Goal: Check status: Check status

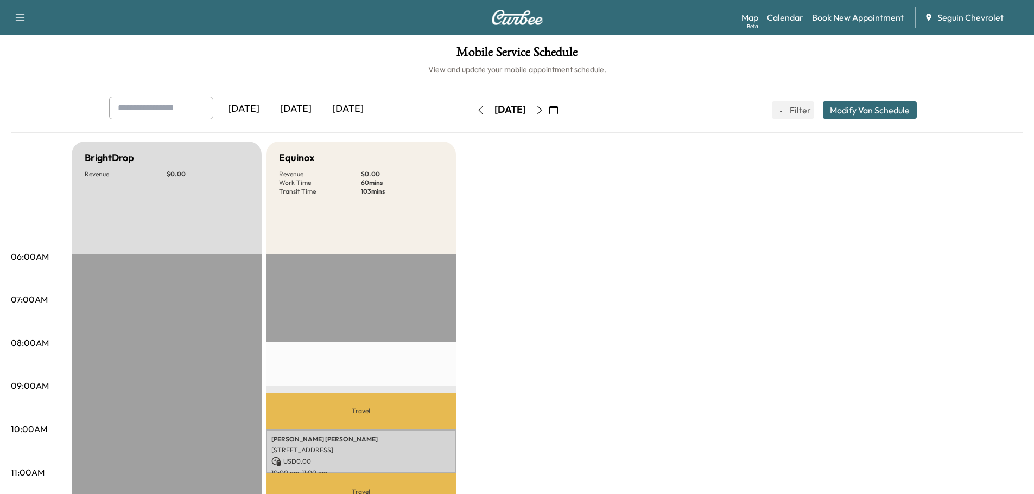
click at [298, 109] on div "[DATE]" at bounding box center [296, 109] width 52 height 25
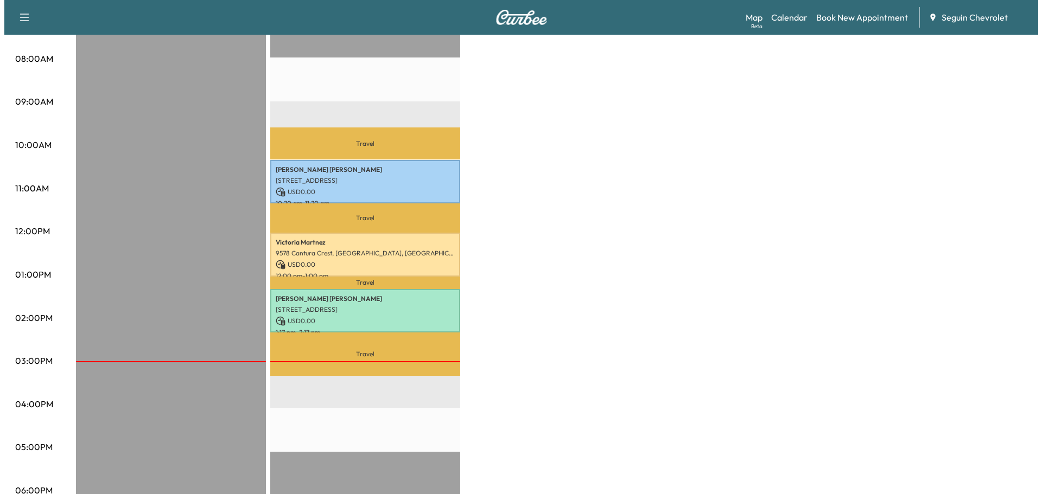
scroll to position [434, 0]
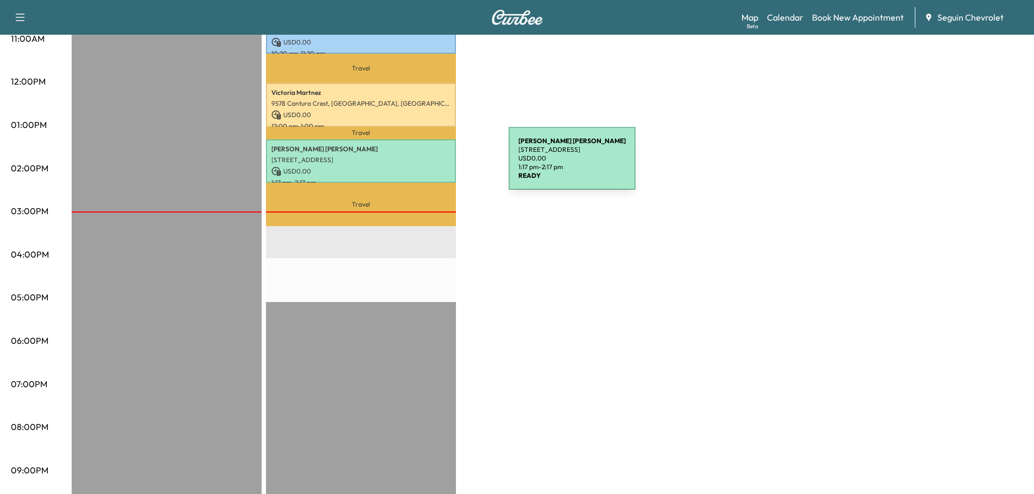
click at [427, 167] on p "USD 0.00" at bounding box center [360, 172] width 179 height 10
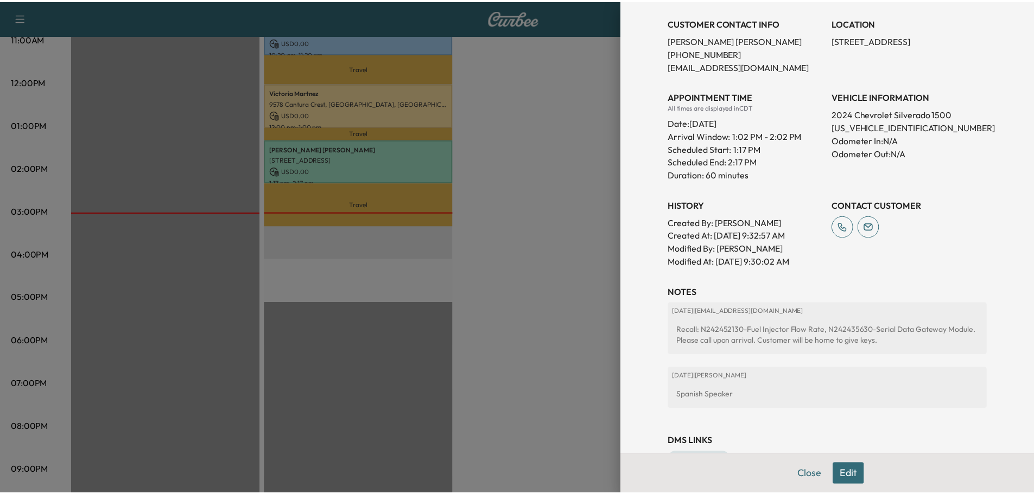
scroll to position [255, 0]
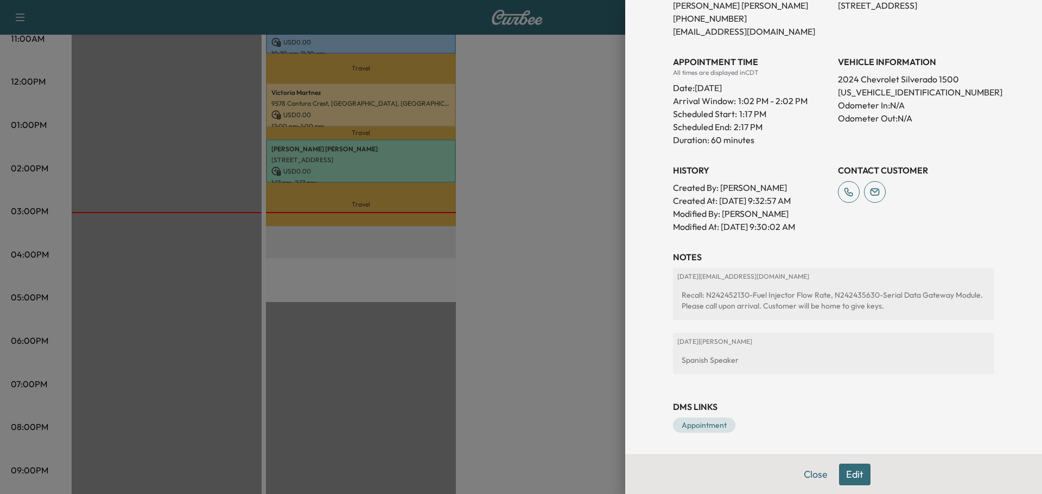
click at [587, 176] on div at bounding box center [521, 247] width 1042 height 494
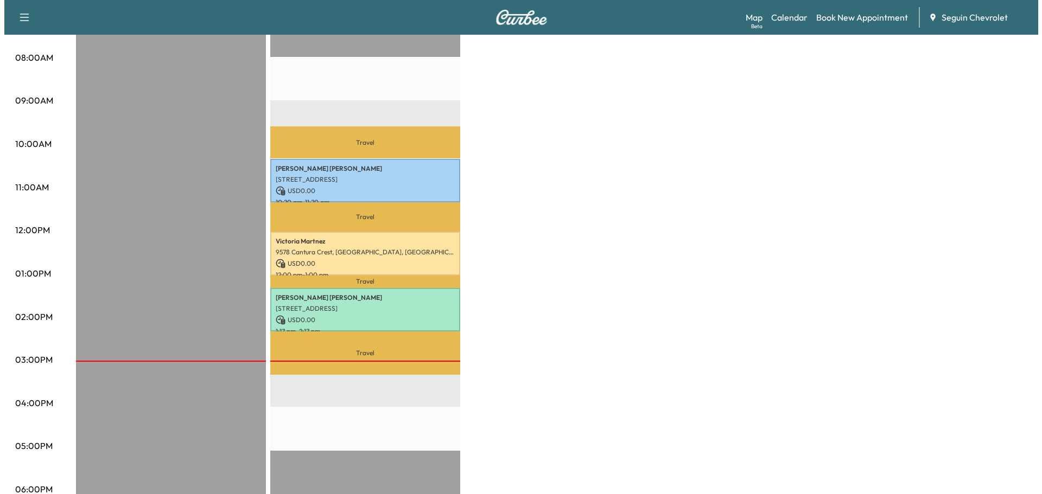
scroll to position [271, 0]
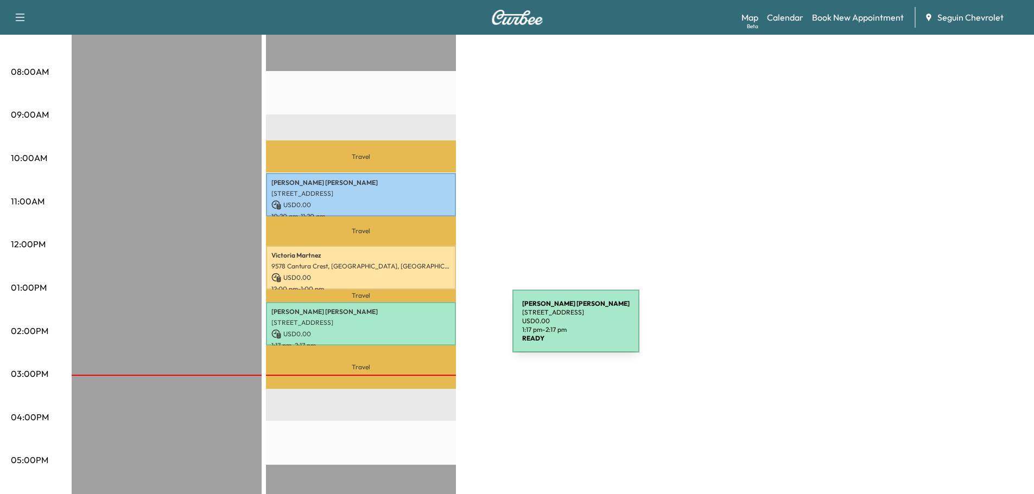
click at [431, 329] on p "USD 0.00" at bounding box center [360, 334] width 179 height 10
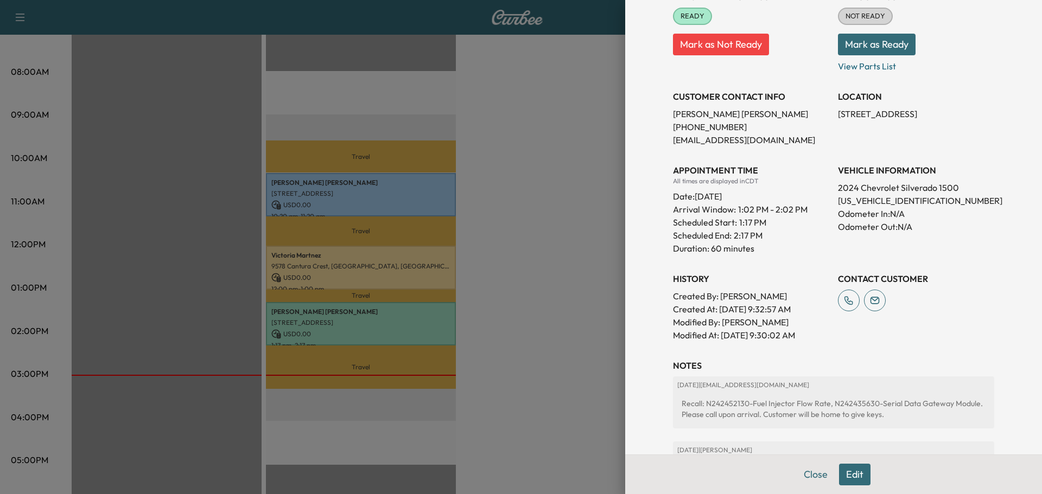
scroll to position [217, 0]
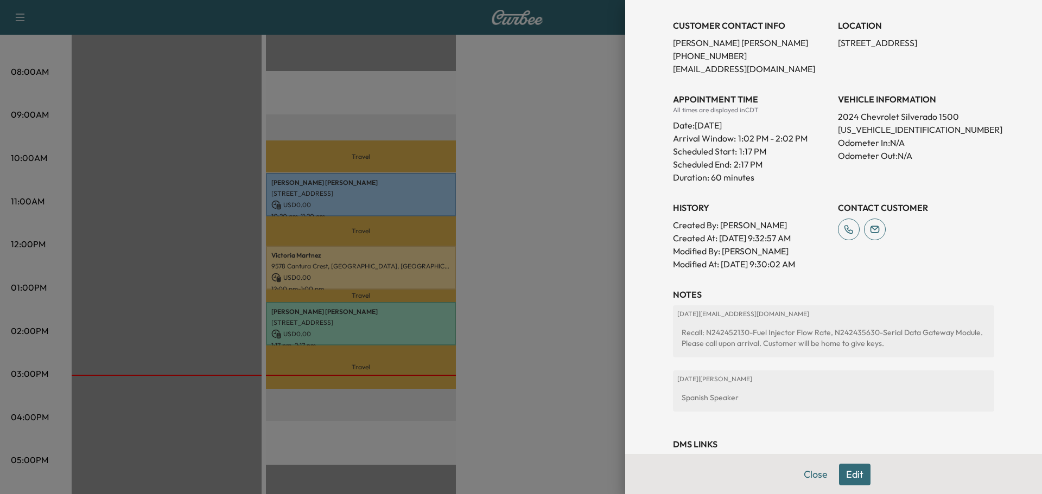
click at [573, 305] on div at bounding box center [521, 247] width 1042 height 494
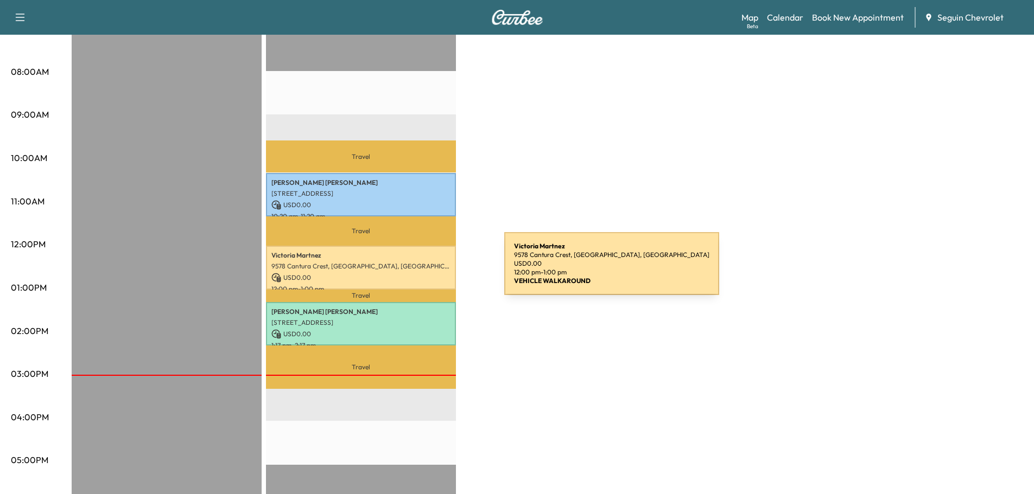
click at [423, 273] on p "USD 0.00" at bounding box center [360, 278] width 179 height 10
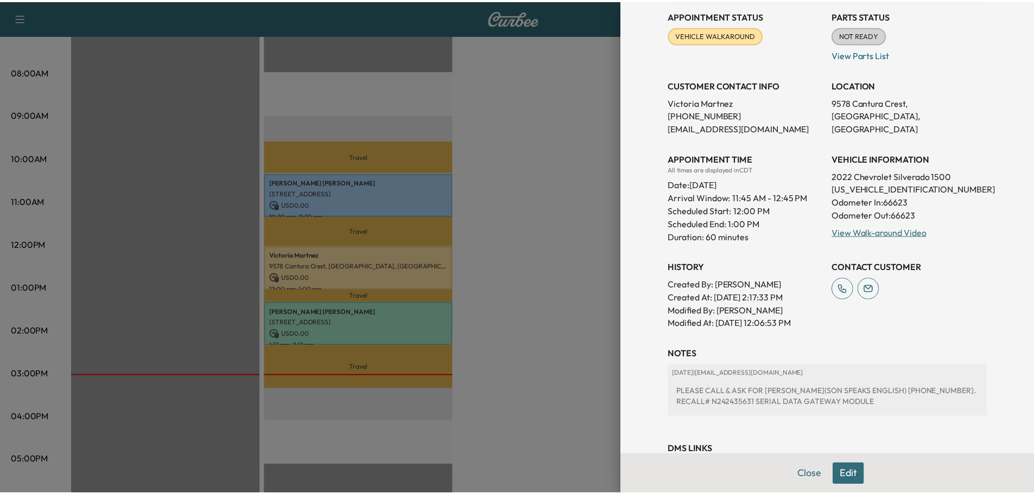
scroll to position [170, 0]
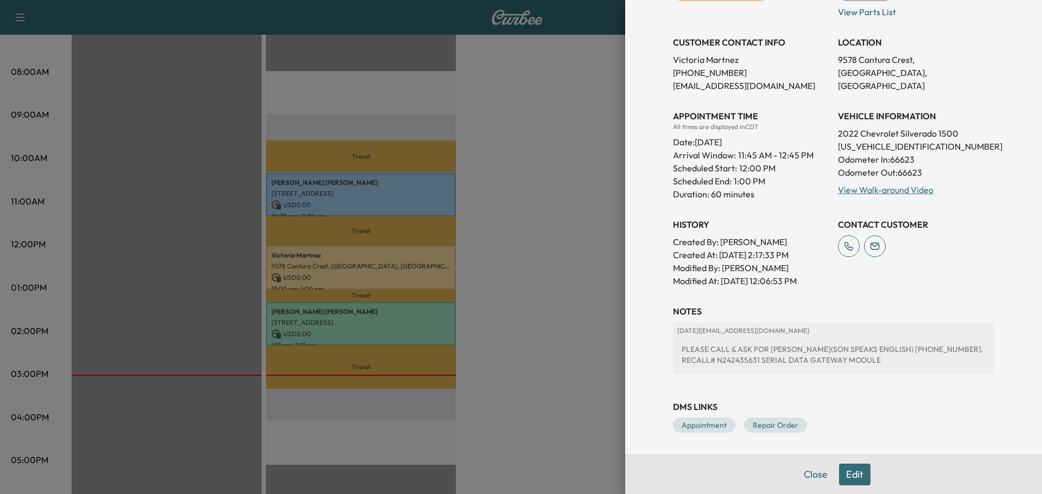
click at [565, 298] on div at bounding box center [521, 247] width 1042 height 494
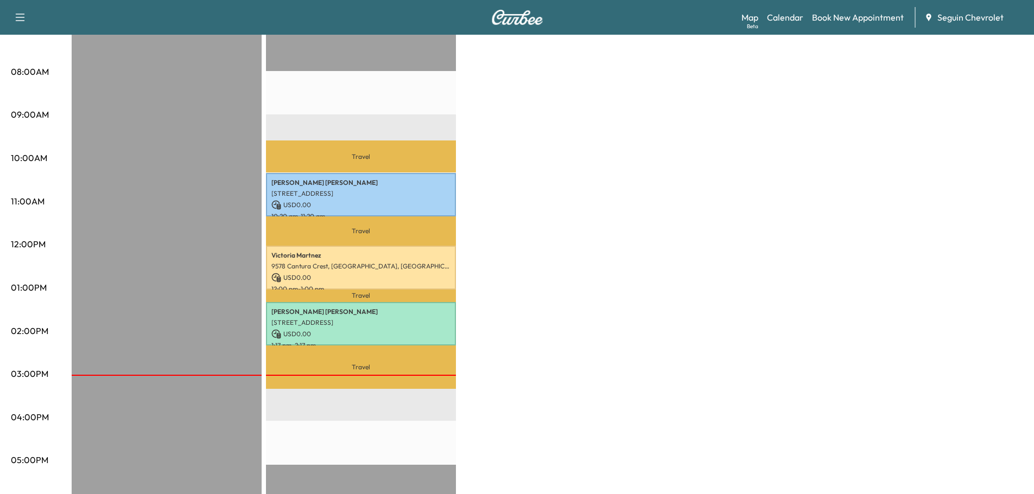
click at [526, 205] on div "BrightDrop Revenue $ 0.00 Equinox Revenue $ 0.00 Work Time 180 mins Transit Tim…" at bounding box center [547, 277] width 951 height 814
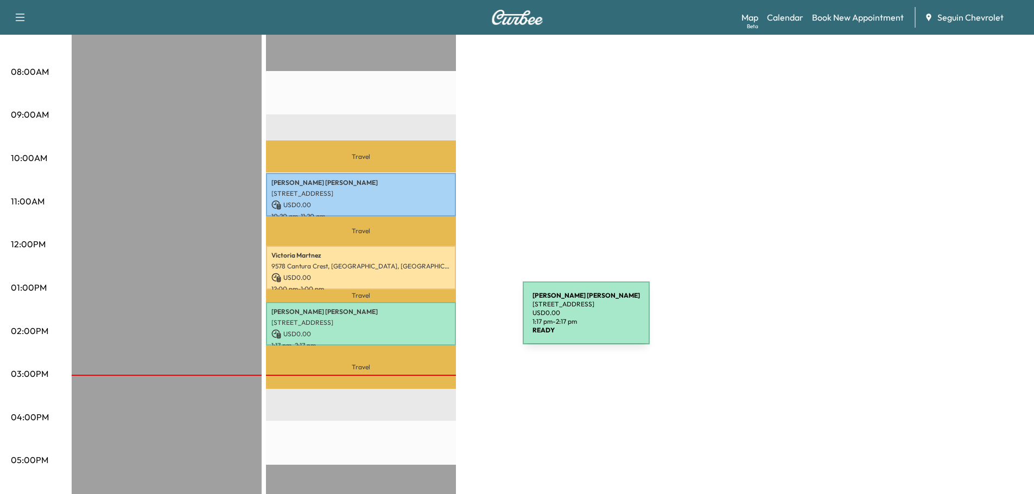
click at [441, 320] on p "[STREET_ADDRESS]" at bounding box center [360, 323] width 179 height 9
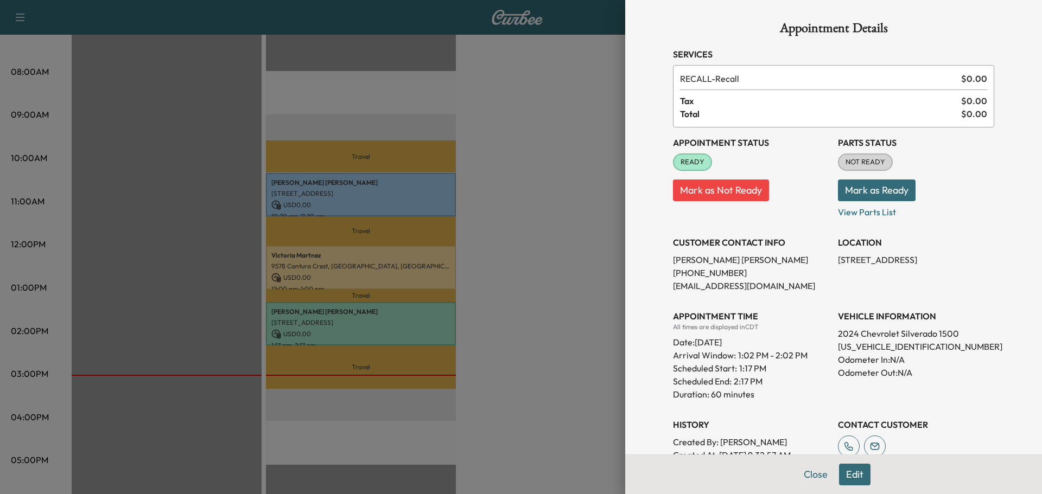
click at [570, 264] on div at bounding box center [521, 247] width 1042 height 494
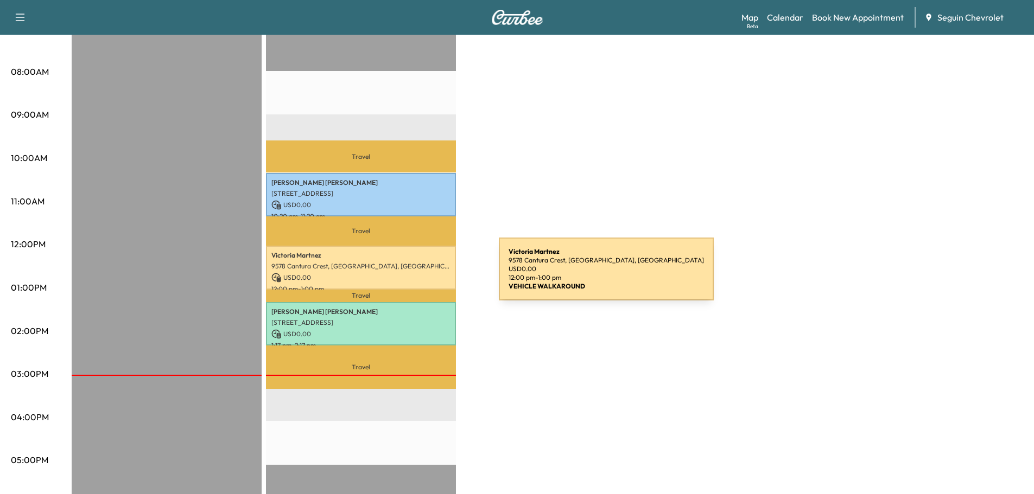
click at [417, 276] on p "USD 0.00" at bounding box center [360, 278] width 179 height 10
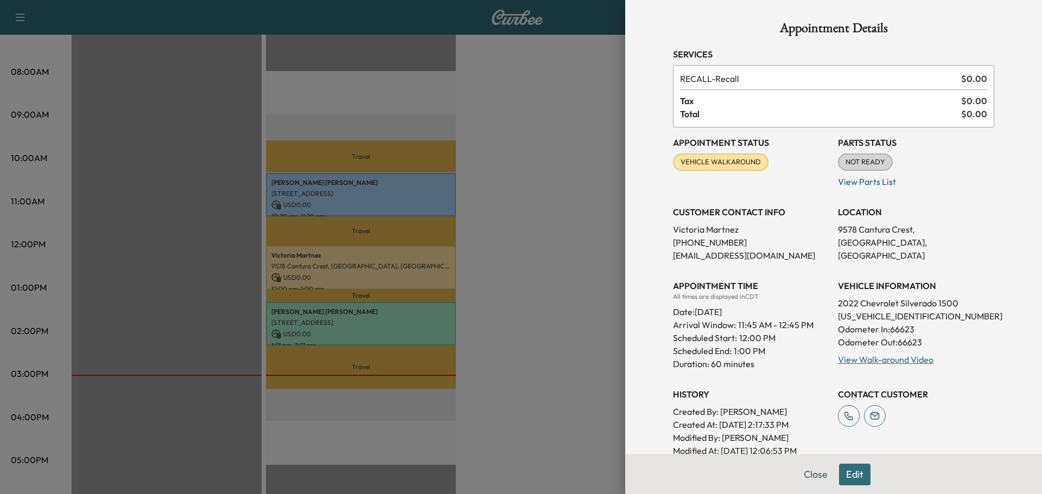
click at [522, 270] on div at bounding box center [521, 247] width 1042 height 494
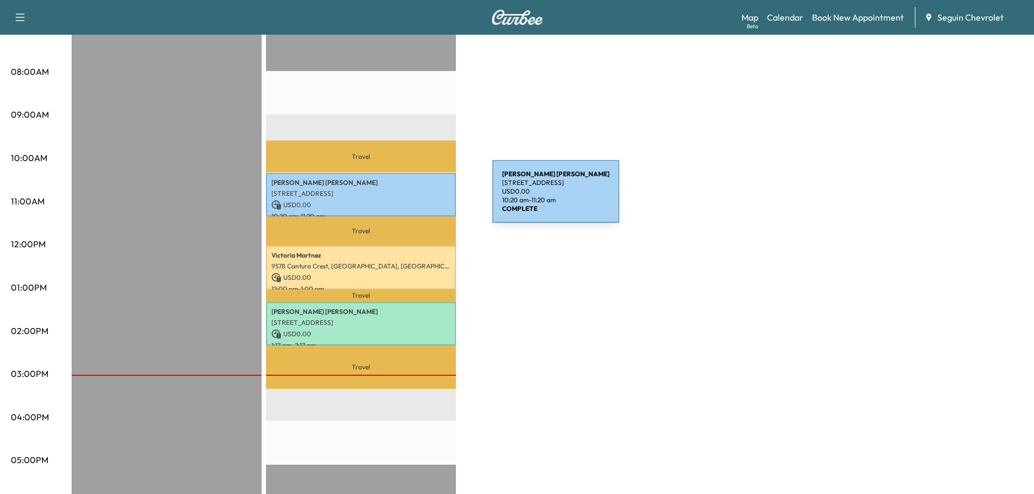
click at [411, 200] on p "USD 0.00" at bounding box center [360, 205] width 179 height 10
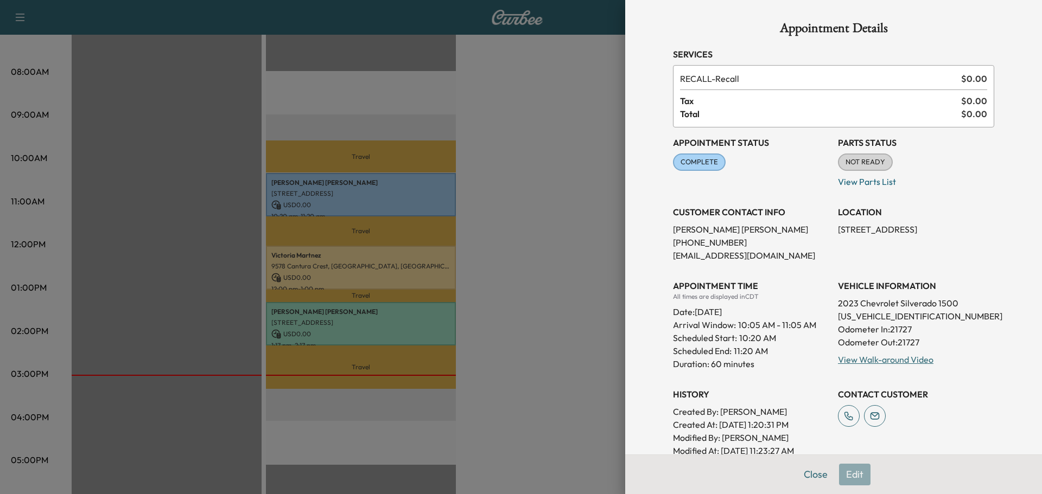
click at [424, 268] on div at bounding box center [521, 247] width 1042 height 494
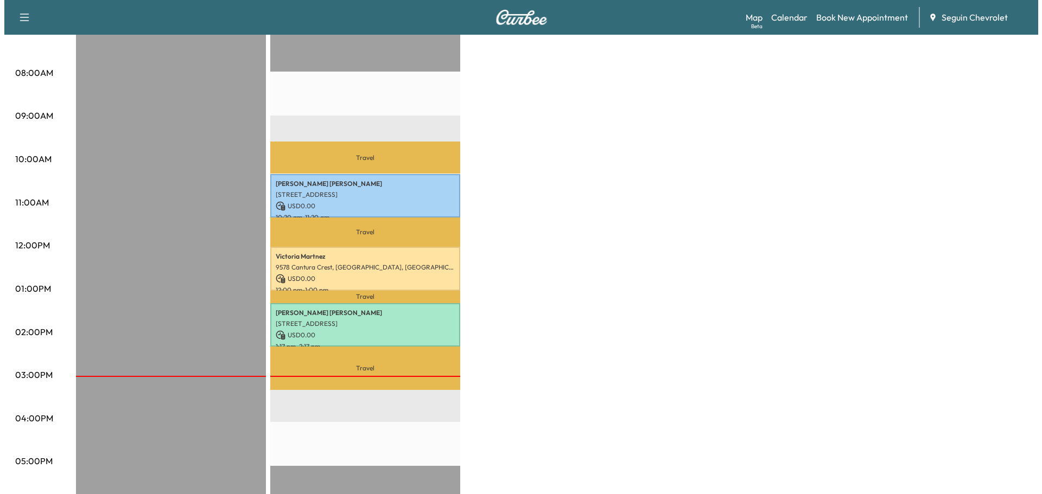
scroll to position [380, 0]
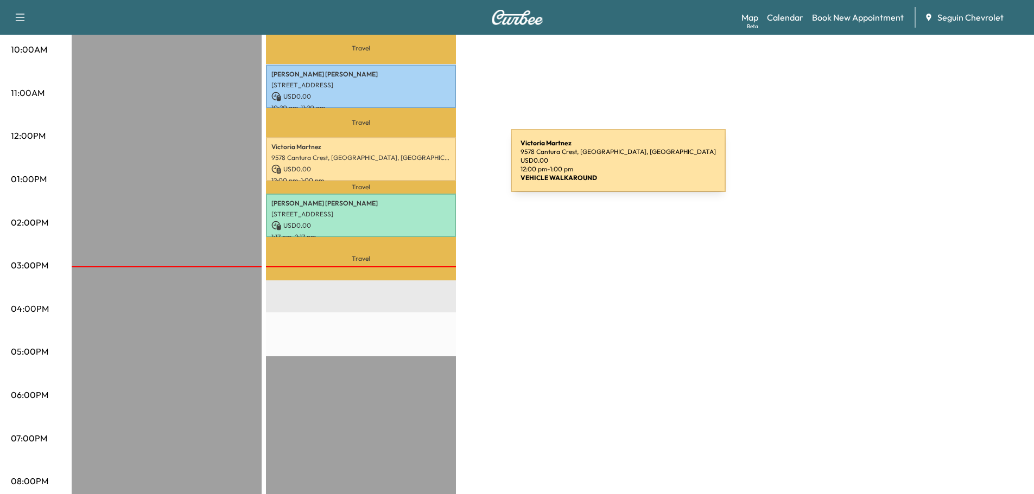
click at [429, 167] on p "USD 0.00" at bounding box center [360, 169] width 179 height 10
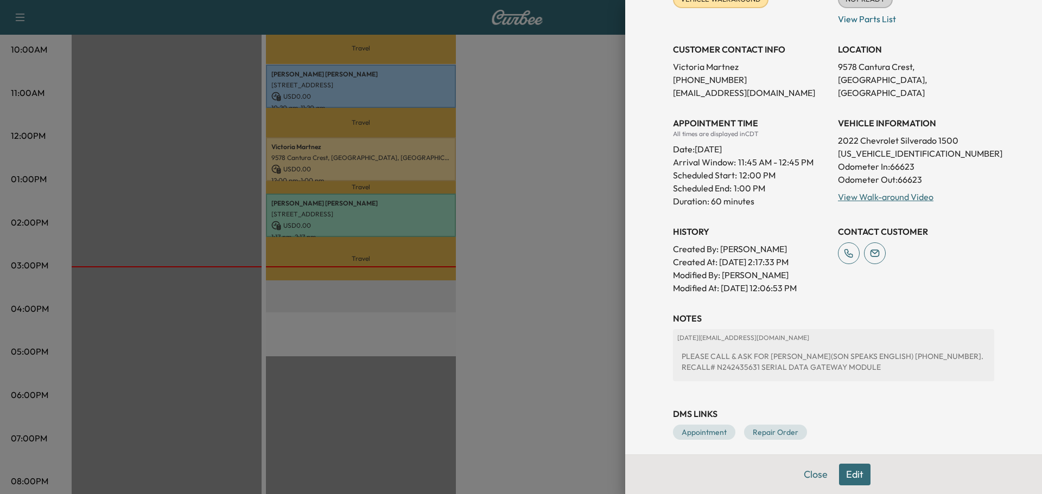
scroll to position [170, 0]
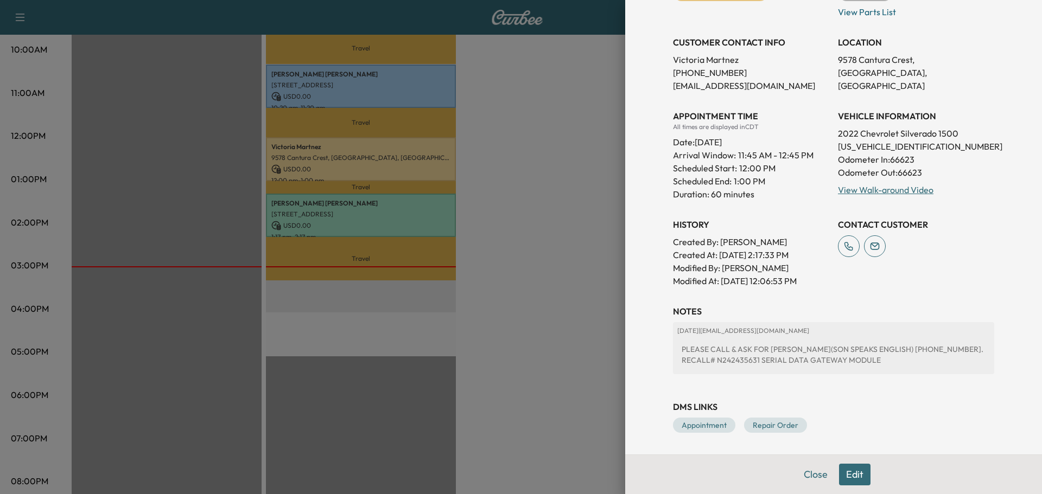
click at [429, 214] on div at bounding box center [521, 247] width 1042 height 494
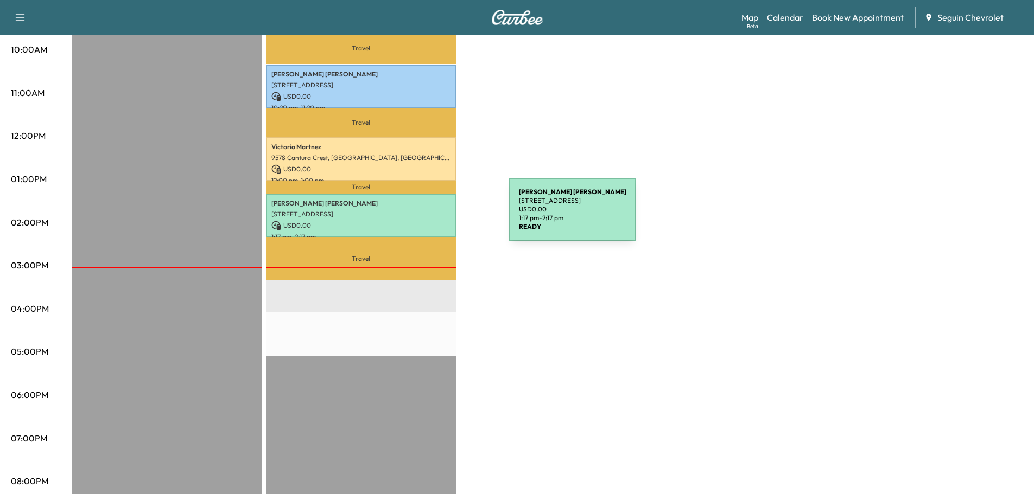
click at [428, 216] on div "[PERSON_NAME] [STREET_ADDRESS] USD 0.00 1:17 pm - 2:17 pm" at bounding box center [361, 216] width 190 height 44
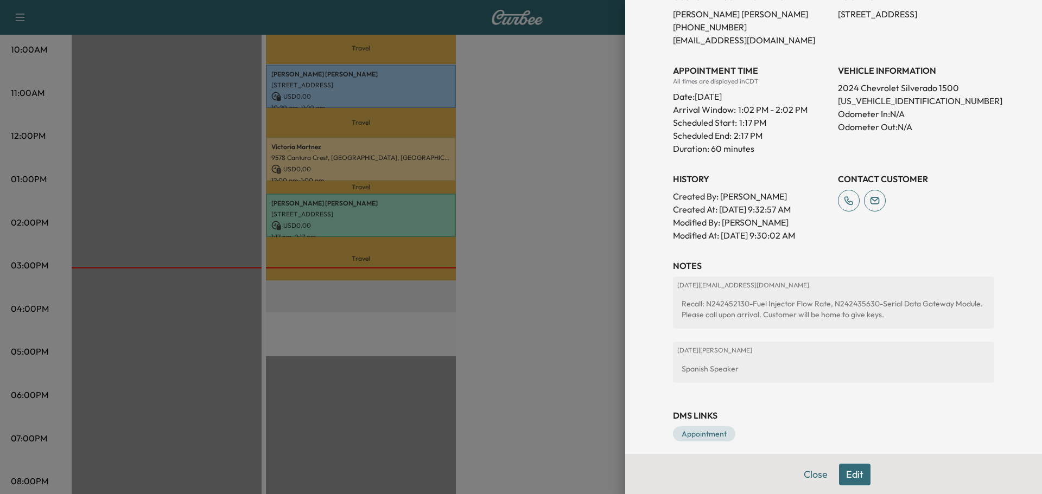
scroll to position [255, 0]
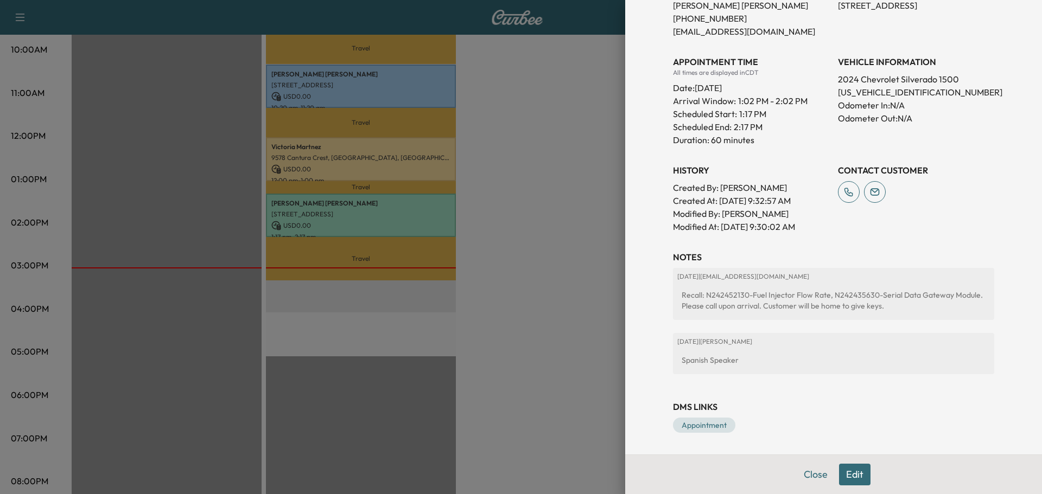
click at [442, 87] on div at bounding box center [521, 247] width 1042 height 494
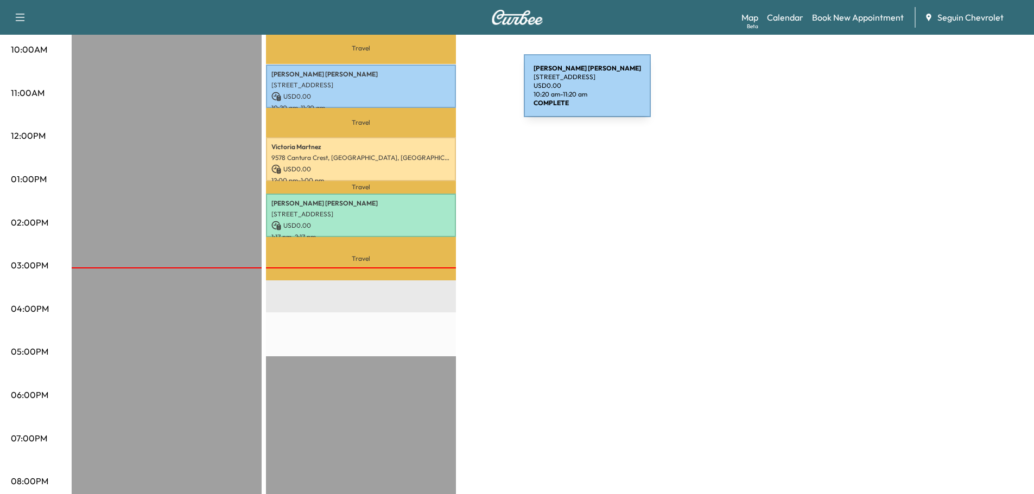
click at [442, 92] on p "USD 0.00" at bounding box center [360, 97] width 179 height 10
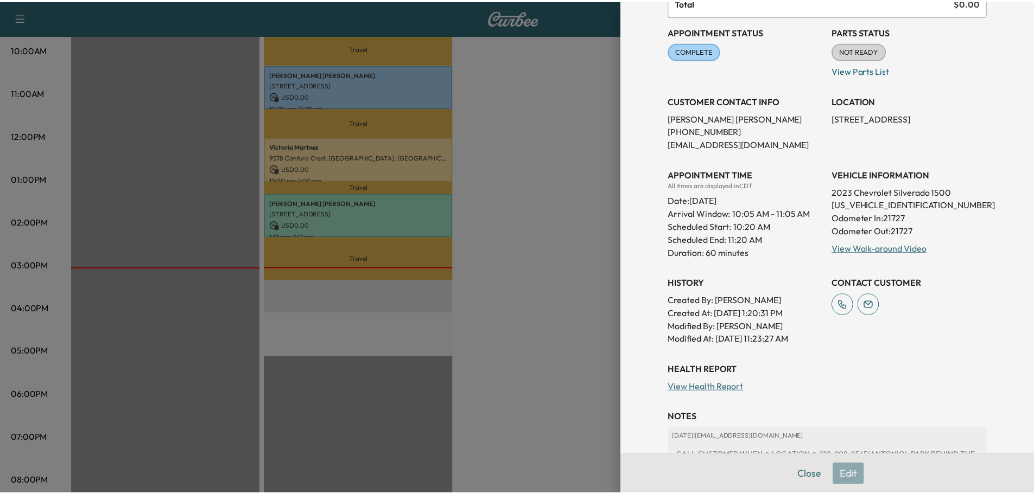
scroll to position [217, 0]
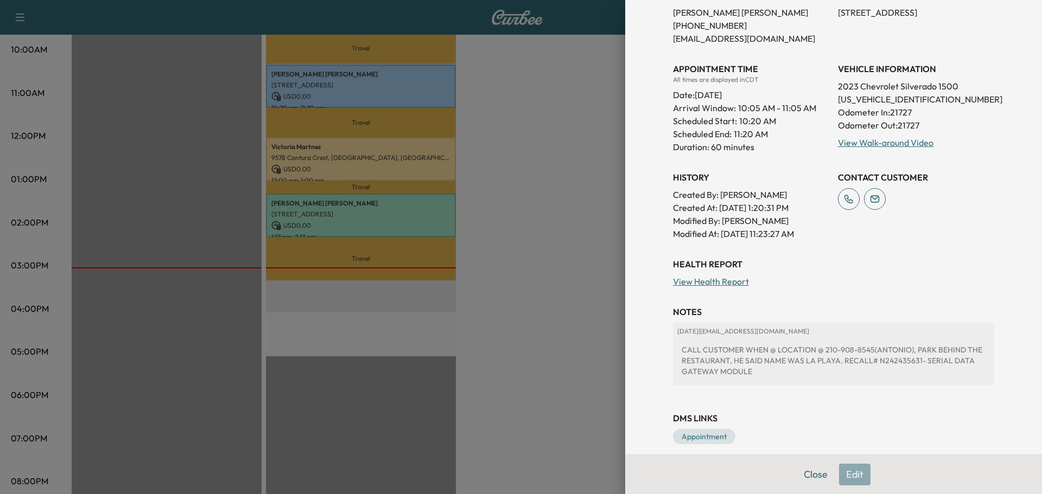
click at [545, 228] on div at bounding box center [521, 247] width 1042 height 494
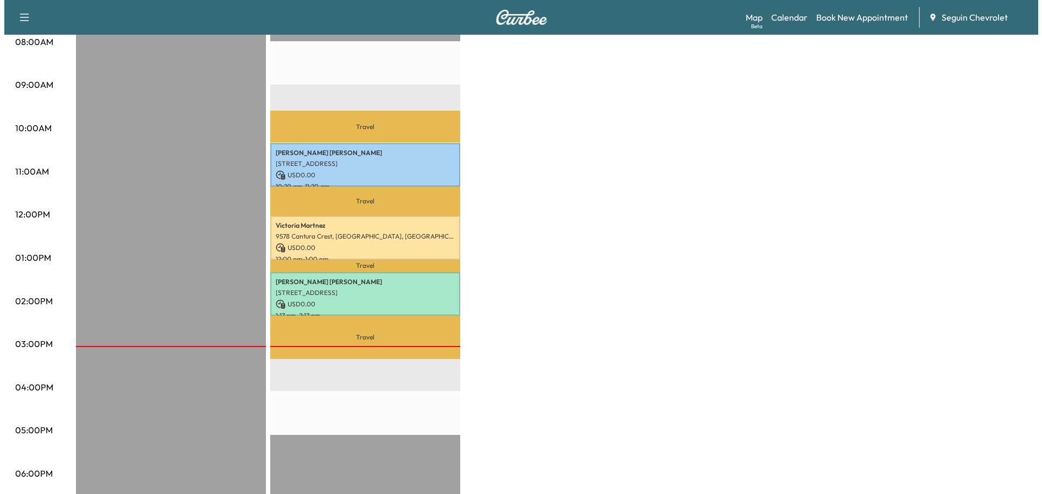
scroll to position [326, 0]
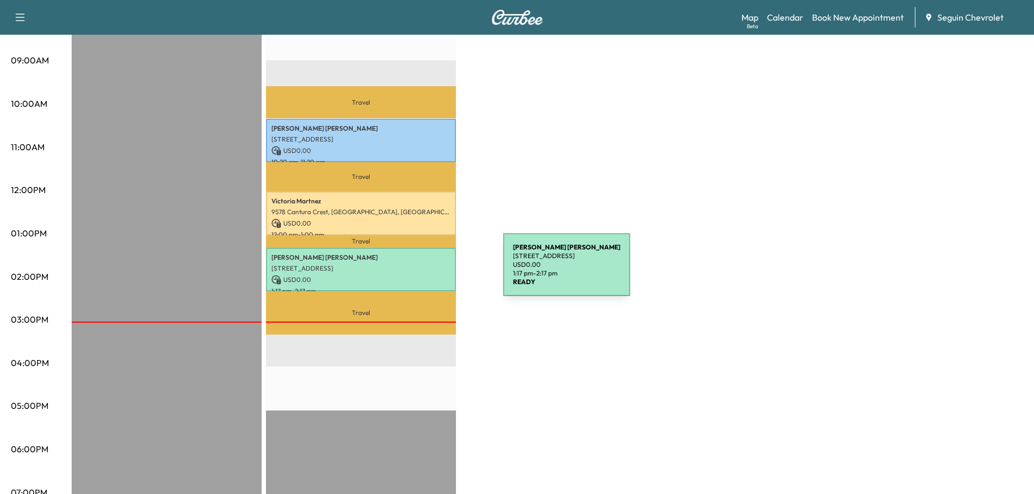
click at [422, 275] on p "USD 0.00" at bounding box center [360, 280] width 179 height 10
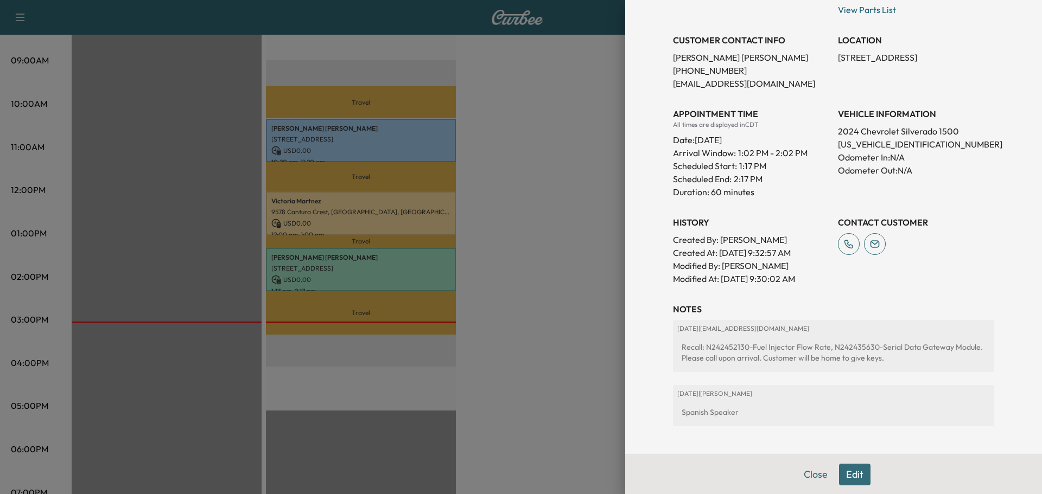
scroll to position [0, 0]
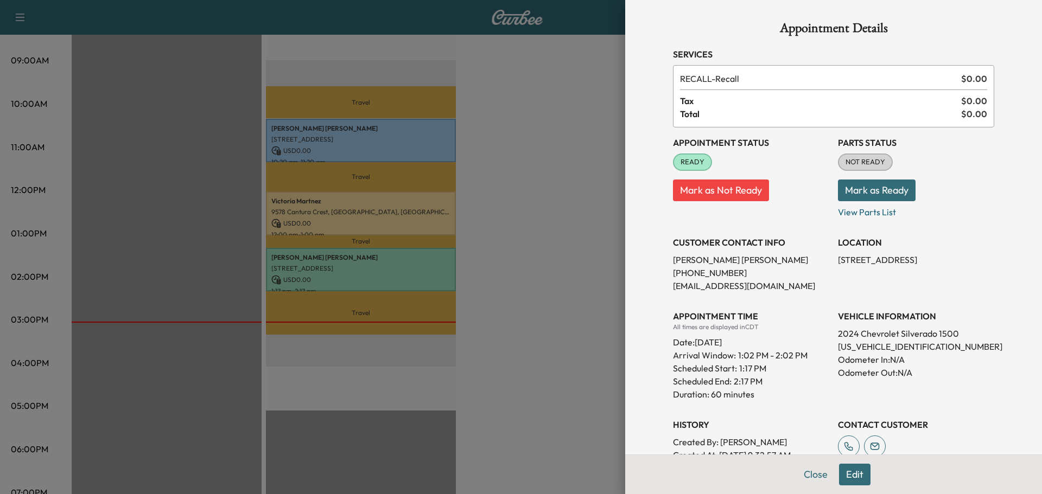
click at [409, 139] on div at bounding box center [521, 247] width 1042 height 494
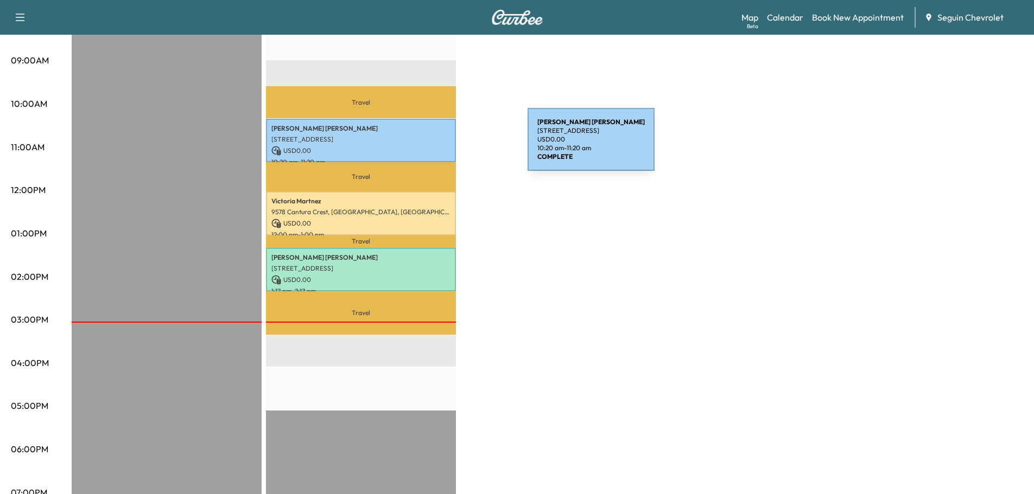
click at [445, 146] on p "USD 0.00" at bounding box center [360, 151] width 179 height 10
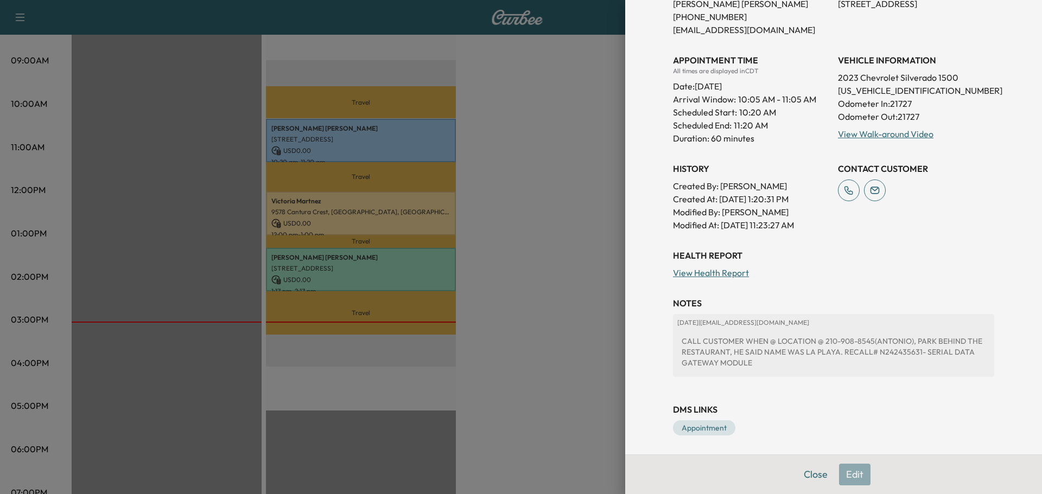
scroll to position [228, 0]
click at [568, 167] on div at bounding box center [521, 247] width 1042 height 494
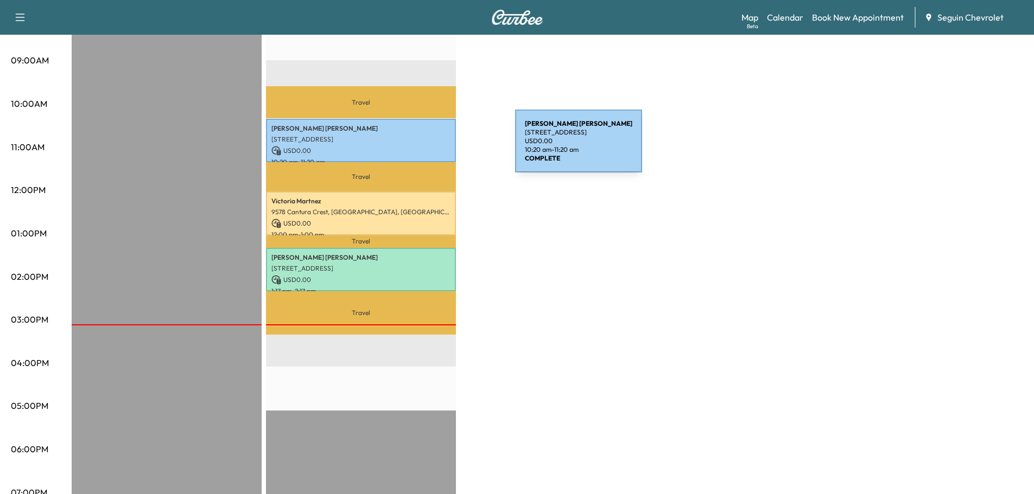
click at [434, 148] on p "USD 0.00" at bounding box center [360, 151] width 179 height 10
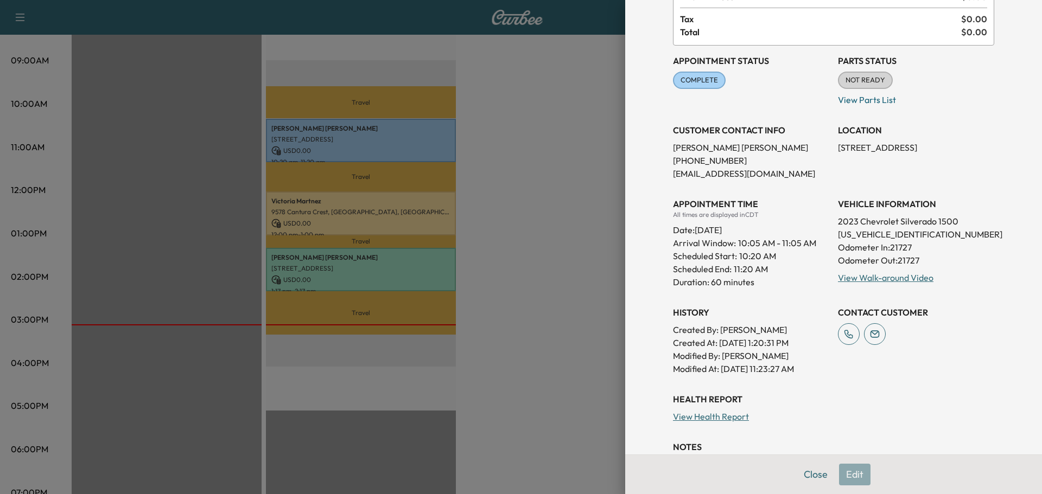
scroll to position [217, 0]
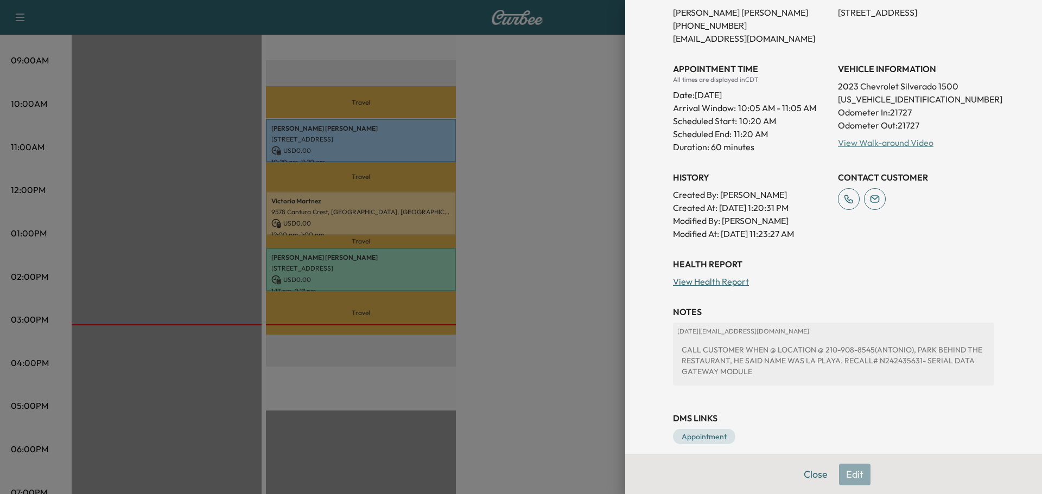
click at [876, 143] on link "View Walk-around Video" at bounding box center [886, 142] width 96 height 11
click at [433, 215] on div at bounding box center [521, 247] width 1042 height 494
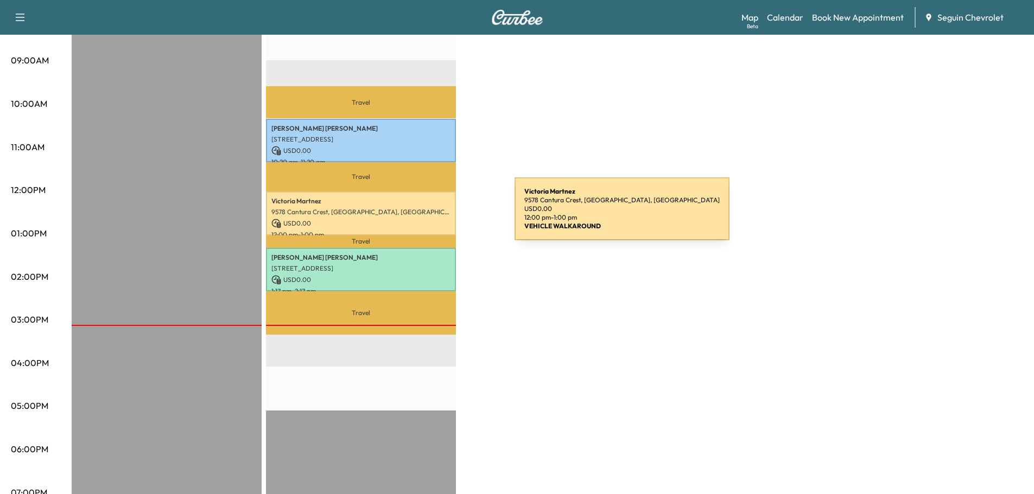
click at [433, 219] on p "USD 0.00" at bounding box center [360, 224] width 179 height 10
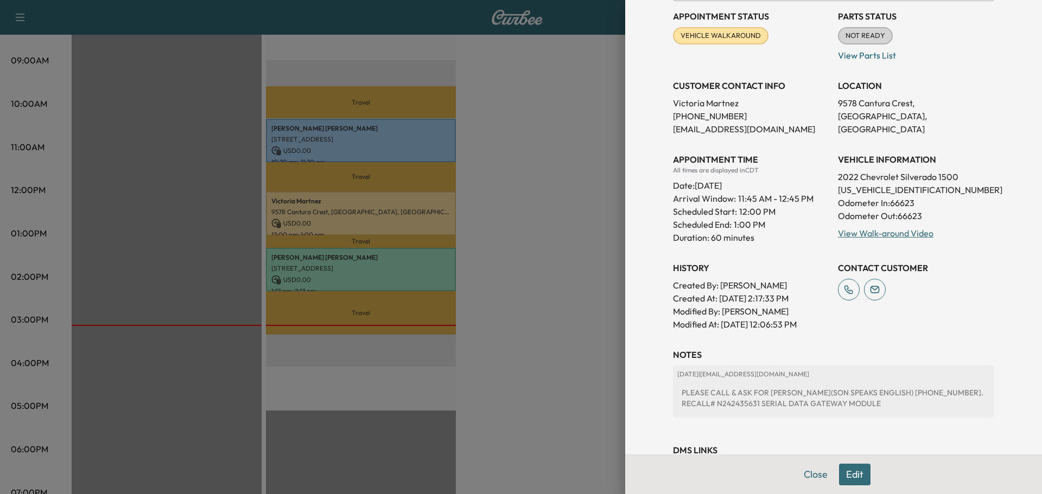
scroll to position [170, 0]
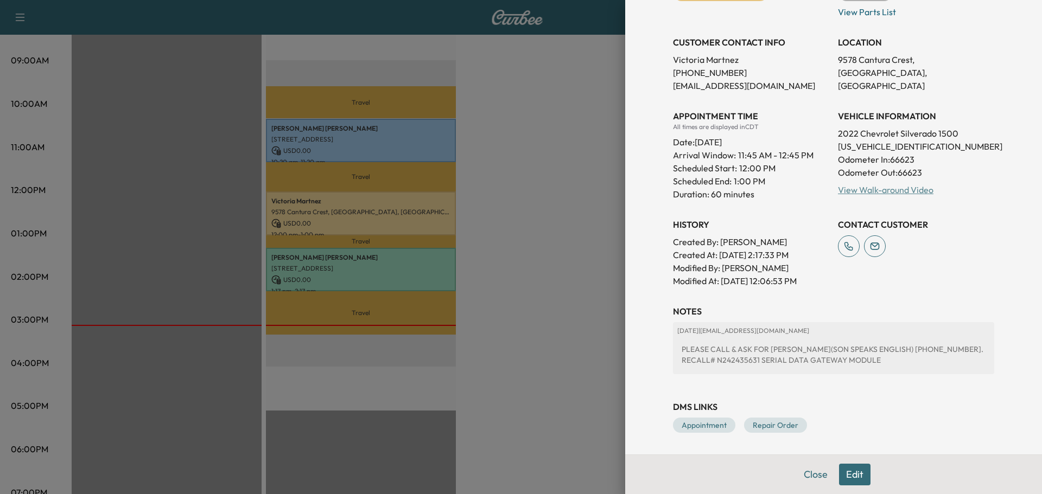
click at [853, 191] on link "View Walk-around Video" at bounding box center [886, 190] width 96 height 11
click at [869, 188] on link "View Walk-around Video" at bounding box center [886, 190] width 96 height 11
click at [550, 150] on div at bounding box center [521, 247] width 1042 height 494
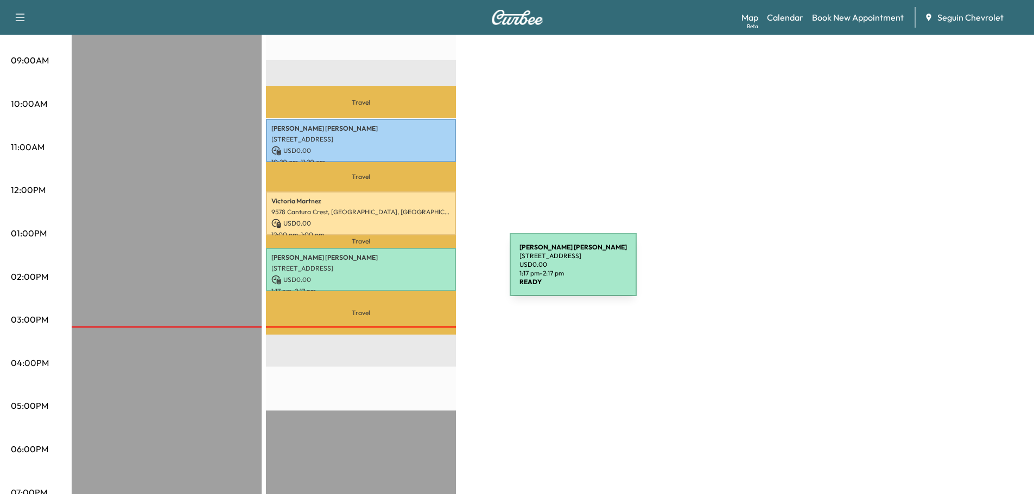
click at [428, 275] on p "USD 0.00" at bounding box center [360, 280] width 179 height 10
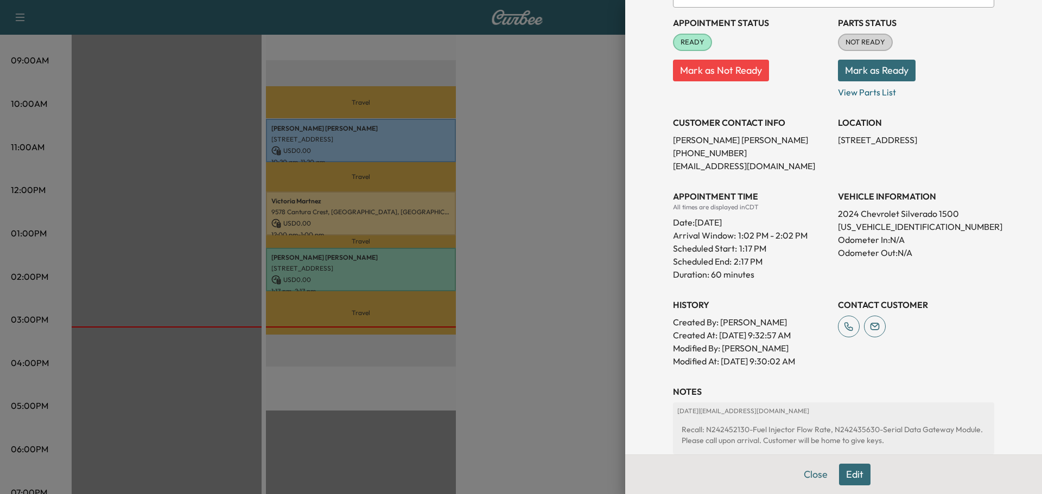
scroll to position [255, 0]
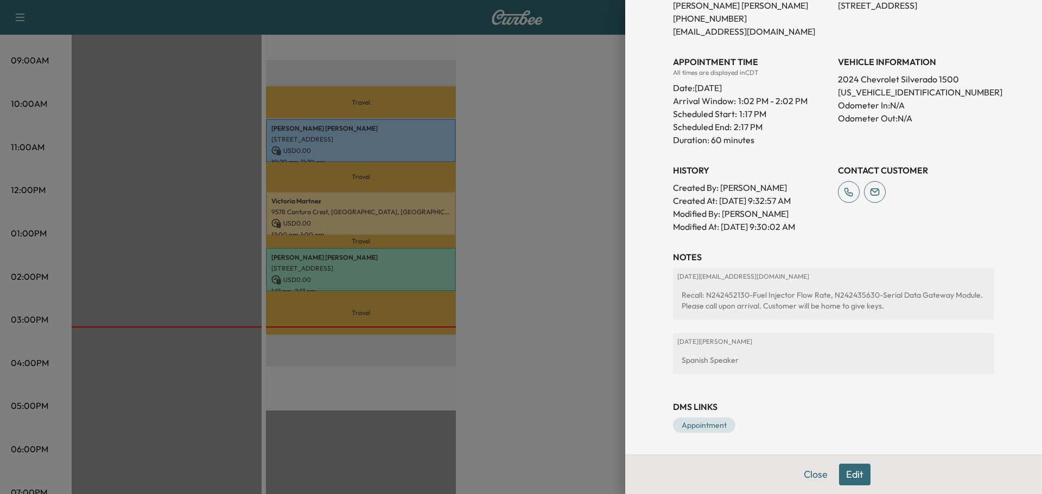
click at [443, 220] on div at bounding box center [521, 247] width 1042 height 494
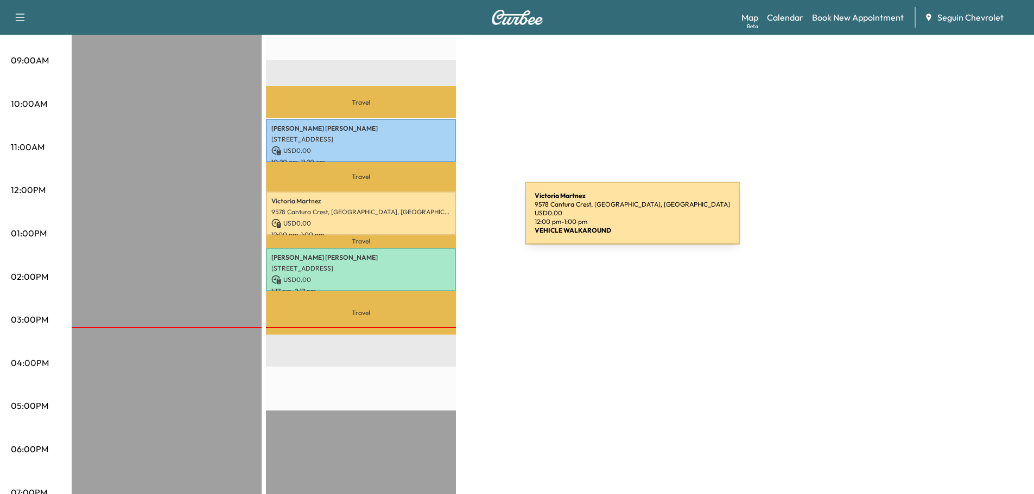
click at [443, 220] on p "USD 0.00" at bounding box center [360, 224] width 179 height 10
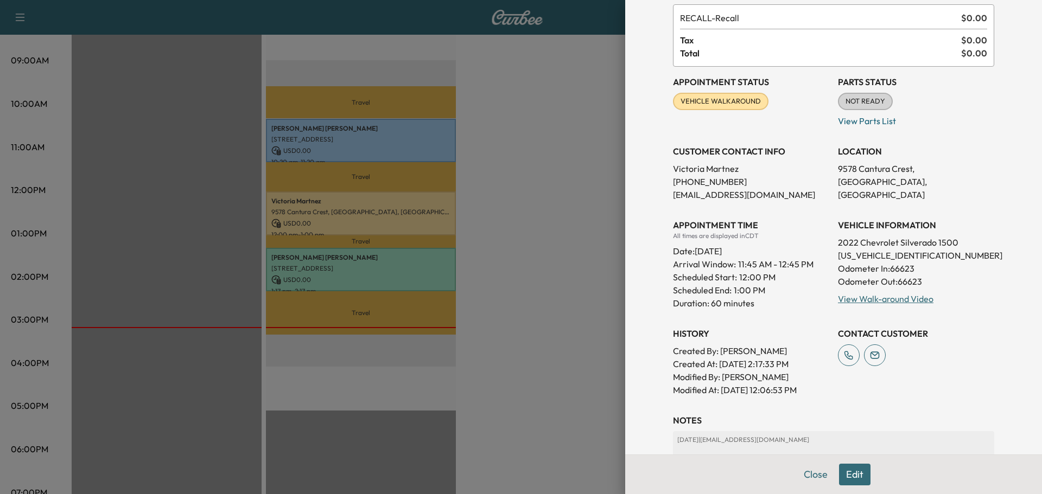
scroll to position [170, 0]
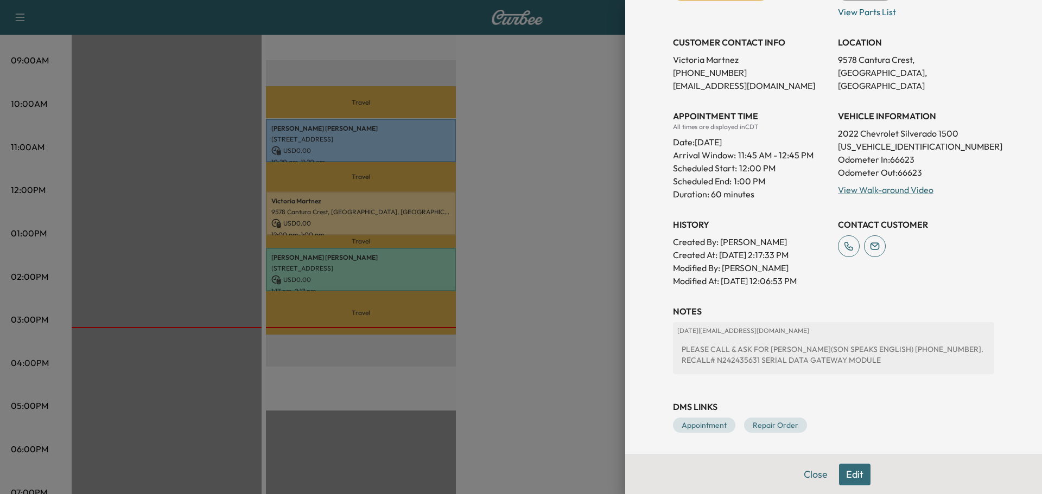
click at [429, 272] on div at bounding box center [521, 247] width 1042 height 494
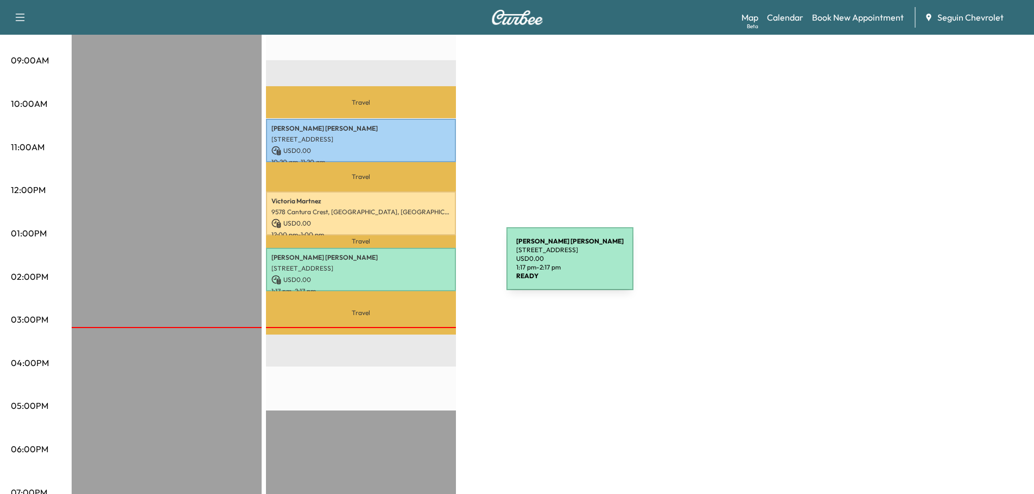
click at [425, 265] on p "[STREET_ADDRESS]" at bounding box center [360, 268] width 179 height 9
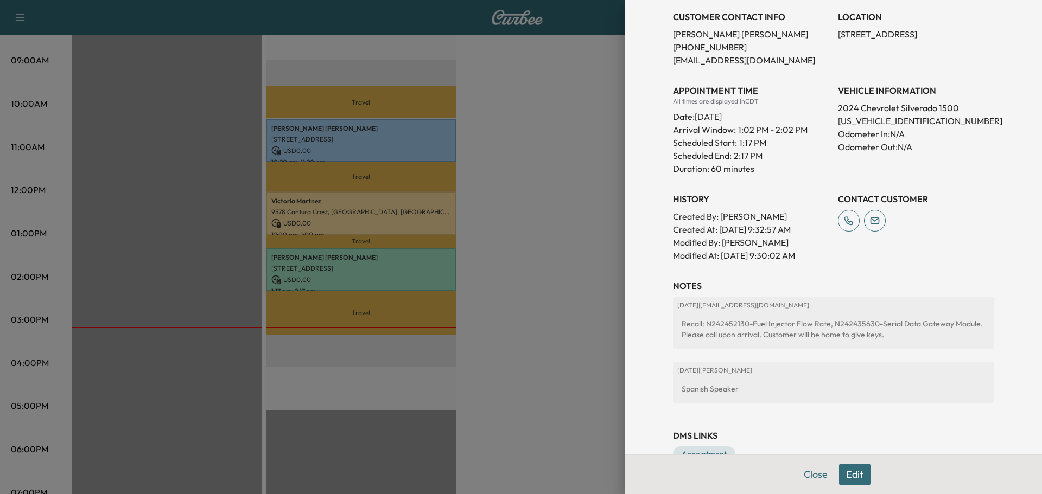
scroll to position [255, 0]
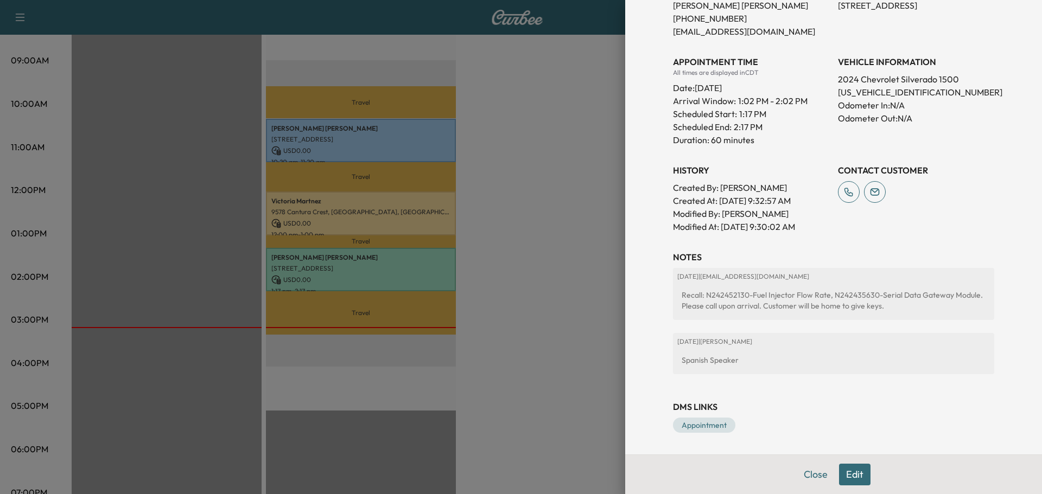
click at [427, 218] on div at bounding box center [521, 247] width 1042 height 494
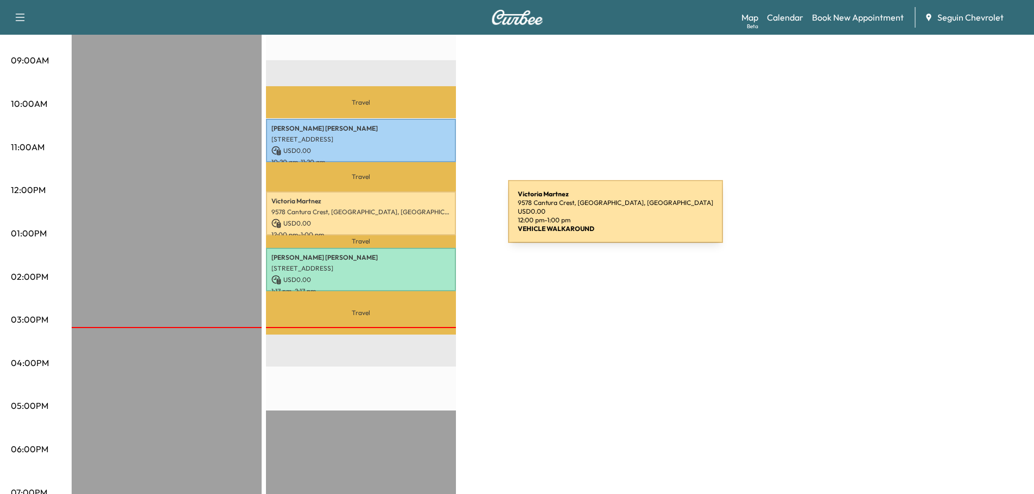
click at [427, 219] on p "USD 0.00" at bounding box center [360, 224] width 179 height 10
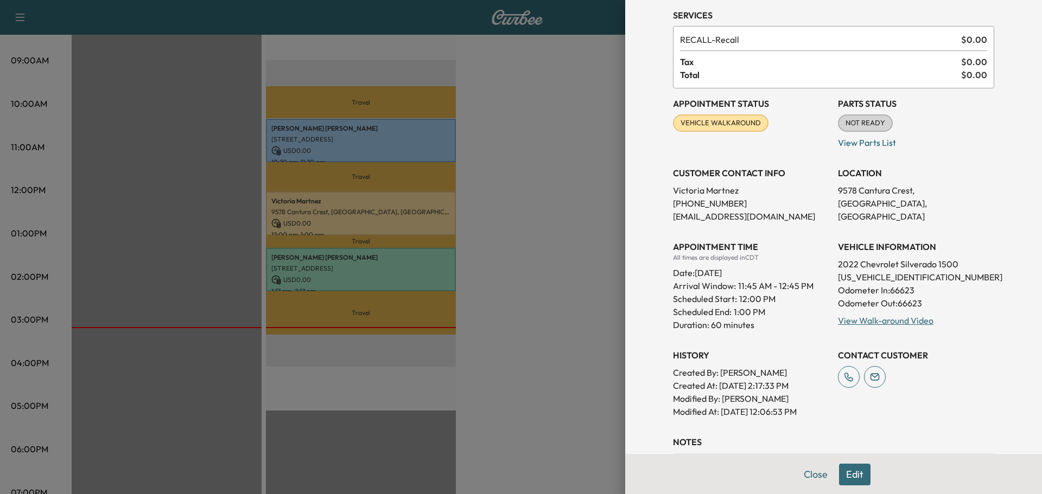
scroll to position [170, 0]
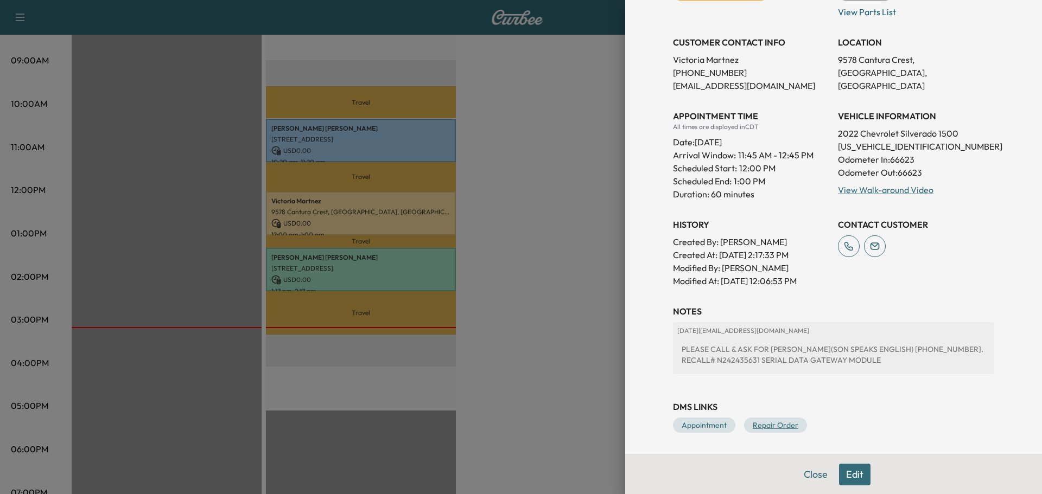
click at [766, 422] on link "Repair Order" at bounding box center [775, 425] width 63 height 15
click at [581, 306] on div at bounding box center [521, 247] width 1042 height 494
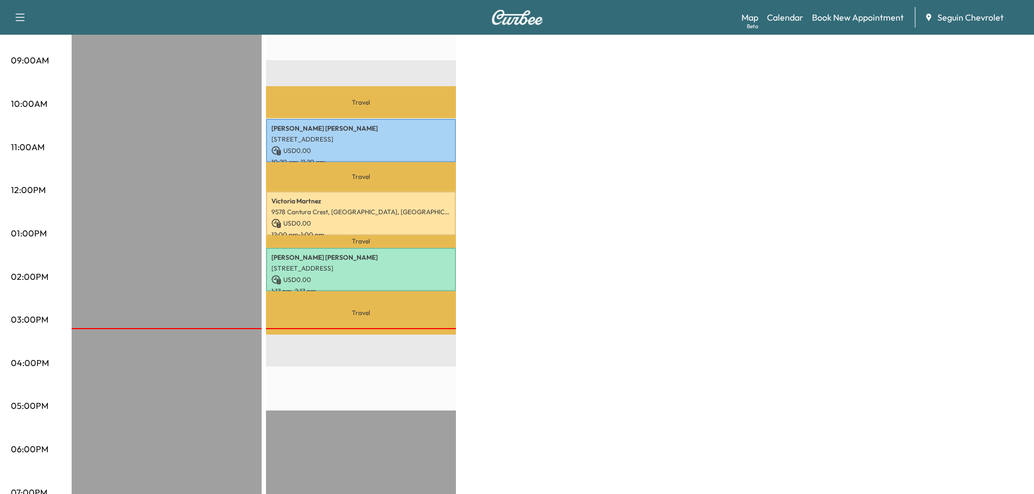
click at [419, 291] on p "Travel" at bounding box center [361, 312] width 190 height 43
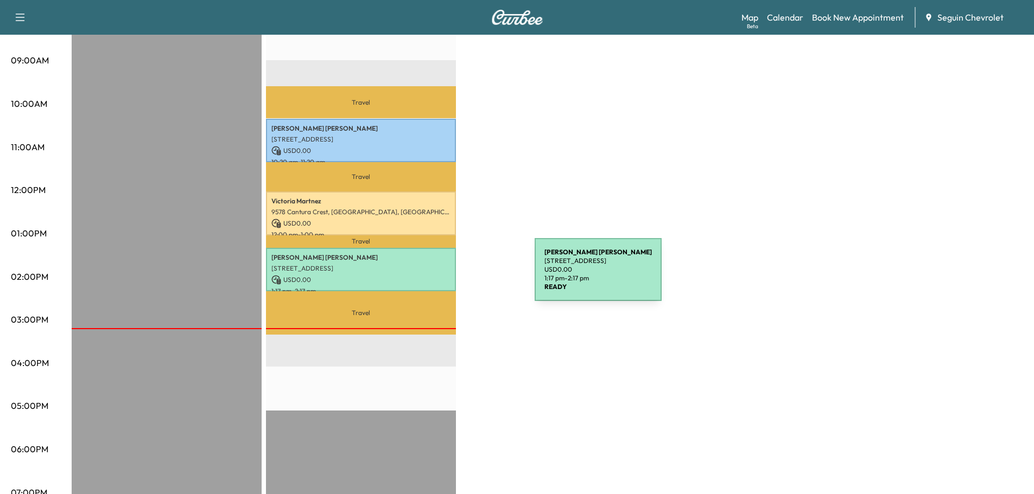
click at [453, 276] on div "[PERSON_NAME] [STREET_ADDRESS] USD 0.00 1:17 pm - 2:17 pm" at bounding box center [361, 270] width 190 height 44
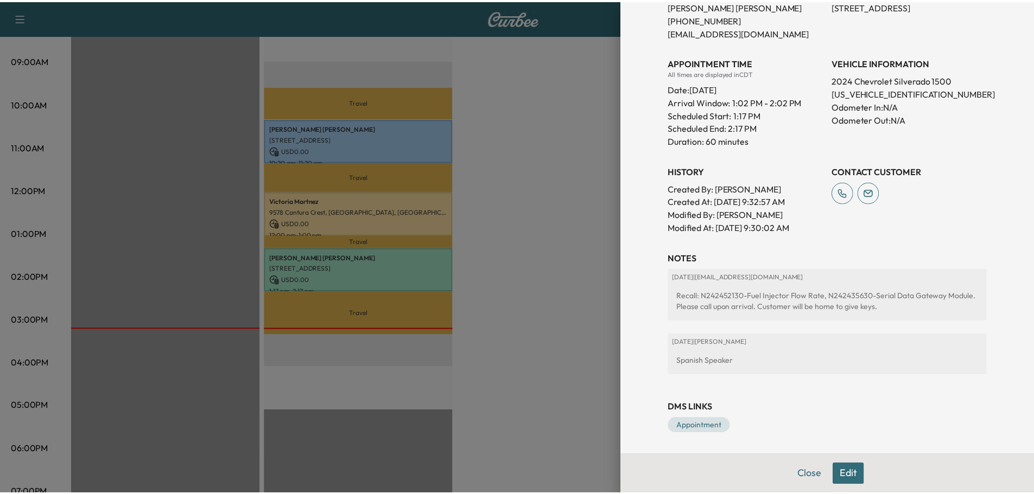
scroll to position [255, 0]
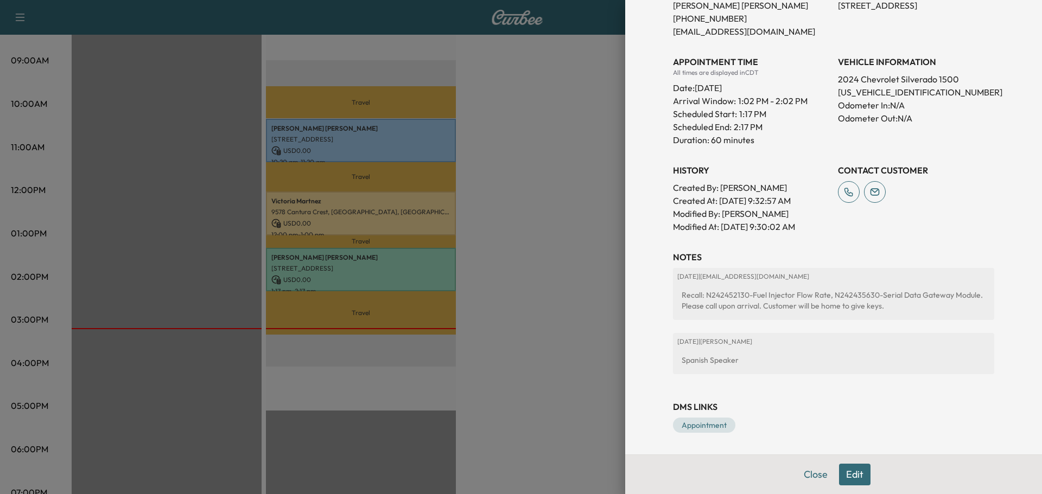
click at [520, 252] on div at bounding box center [521, 247] width 1042 height 494
